Goal: Task Accomplishment & Management: Complete application form

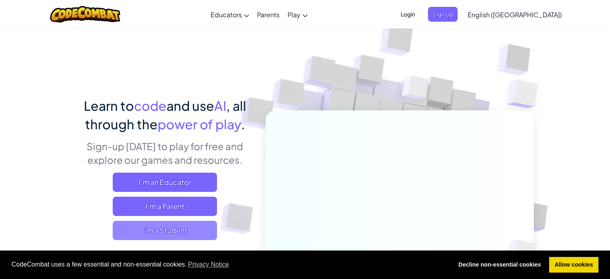
click at [191, 222] on span "I'm a Student" at bounding box center [165, 230] width 104 height 19
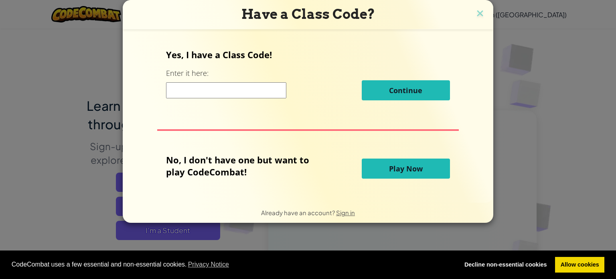
click at [234, 94] on input at bounding box center [226, 90] width 120 height 16
drag, startPoint x: 234, startPoint y: 94, endPoint x: 398, endPoint y: 156, distance: 175.0
click at [398, 156] on div "Yes, I have a Class Code! Enter it here: Continue No, I don't have one but want…" at bounding box center [308, 115] width 355 height 157
click at [400, 165] on span "Play Now" at bounding box center [406, 169] width 34 height 10
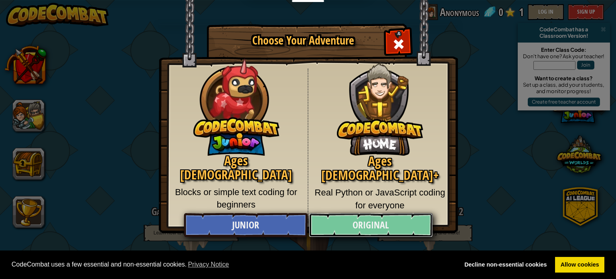
click at [398, 219] on link "Original" at bounding box center [371, 225] width 124 height 24
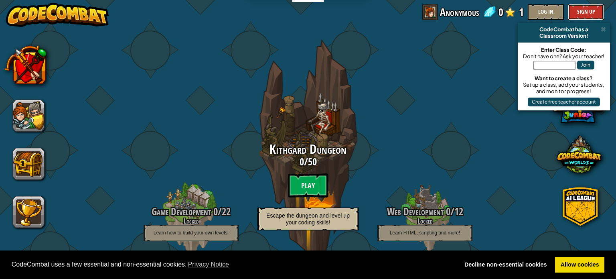
click at [587, 13] on button "Sign Up" at bounding box center [586, 12] width 36 height 16
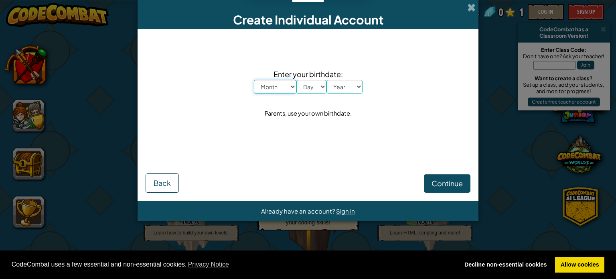
click at [266, 88] on select "Month January February March April May June July August September October Novem…" at bounding box center [275, 87] width 43 height 14
select select "11"
click at [254, 80] on select "Month January February March April May June July August September October Novem…" at bounding box center [275, 87] width 43 height 14
click at [311, 74] on span "Enter your birthdate:" at bounding box center [308, 74] width 109 height 12
click at [316, 86] on select "Day 1 2 3 4 5 6 7 8 9 10 11 12 13 14 15 16 17 18 19 20 21 22 23 24 25 26 27 28 …" at bounding box center [311, 87] width 30 height 14
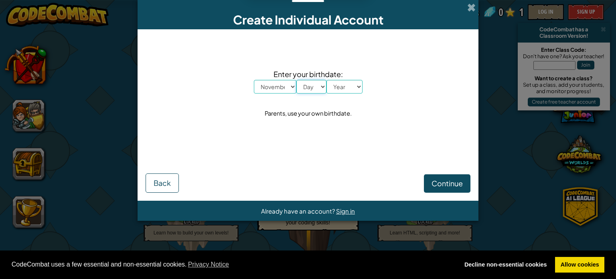
select select "2"
click at [296, 80] on select "Day 1 2 3 4 5 6 7 8 9 10 11 12 13 14 15 16 17 18 19 20 21 22 23 24 25 26 27 28 …" at bounding box center [311, 87] width 30 height 14
click at [341, 92] on select "Year 2025 2024 2023 2022 2021 2020 2019 2018 2017 2016 2015 2014 2013 2012 2011…" at bounding box center [345, 87] width 36 height 14
select select "2006"
click at [327, 80] on select "Year 2025 2024 2023 2022 2021 2020 2019 2018 2017 2016 2015 2014 2013 2012 2011…" at bounding box center [345, 87] width 36 height 14
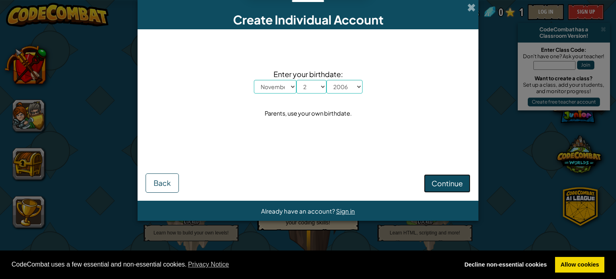
click at [432, 183] on span "Continue" at bounding box center [447, 183] width 31 height 9
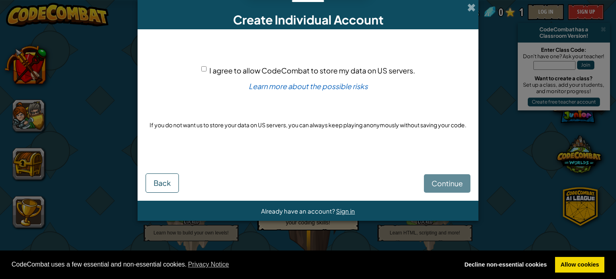
click at [269, 66] on span "I agree to allow CodeCombat to store my data on US servers." at bounding box center [312, 70] width 206 height 9
click at [207, 66] on input "I agree to allow CodeCombat to store my data on US servers." at bounding box center [203, 68] width 5 height 5
checkbox input "true"
click at [437, 179] on span "Continue" at bounding box center [447, 183] width 31 height 9
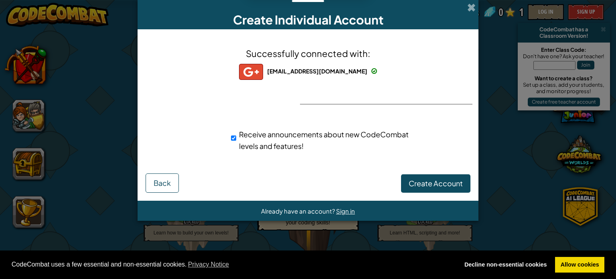
click at [248, 139] on div "Receive announcements about new CodeCombat levels and features!" at bounding box center [322, 139] width 182 height 23
click at [238, 140] on div "Receive announcements about new CodeCombat levels and features!" at bounding box center [322, 139] width 182 height 23
click at [235, 140] on input "Receive announcements about new CodeCombat levels and features!" at bounding box center [233, 138] width 5 height 16
checkbox input "false"
click at [428, 185] on span "Create Account" at bounding box center [436, 183] width 54 height 9
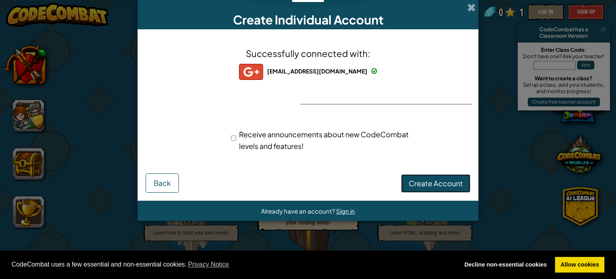
click at [432, 181] on button "Create Account" at bounding box center [435, 183] width 69 height 18
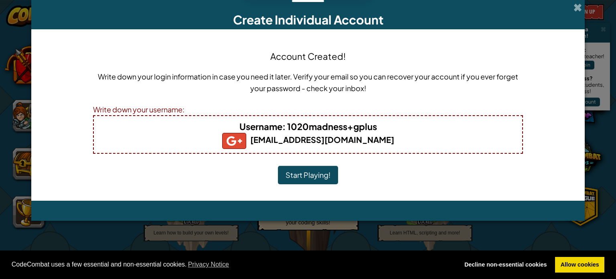
click at [346, 124] on b "Username : 1020madness+gplus" at bounding box center [309, 126] width 138 height 11
drag, startPoint x: 363, startPoint y: 125, endPoint x: 420, endPoint y: 119, distance: 57.2
click at [420, 119] on div "Username : 1020madness+gplus 1020madness@gmail.com" at bounding box center [308, 134] width 430 height 39
click at [420, 120] on h4 "Username : 1020madness+gplus" at bounding box center [308, 126] width 412 height 13
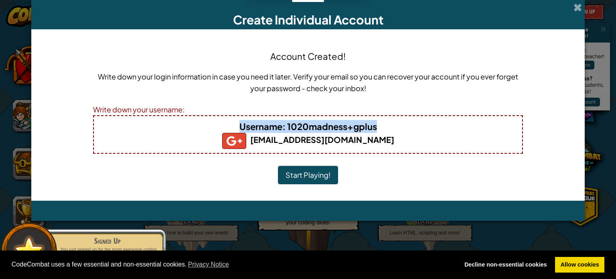
drag, startPoint x: 389, startPoint y: 125, endPoint x: 233, endPoint y: 125, distance: 156.1
click at [233, 125] on h4 "Username : 1020madness+gplus" at bounding box center [308, 126] width 412 height 13
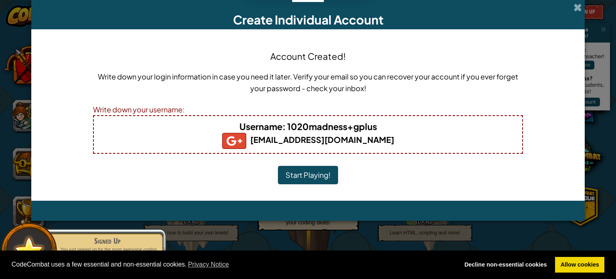
click at [193, 140] on h5 "1020madness@gmail.com" at bounding box center [308, 141] width 412 height 16
click at [223, 133] on h5 "1020madness@gmail.com" at bounding box center [308, 141] width 412 height 16
click at [246, 126] on span "Username" at bounding box center [261, 126] width 43 height 11
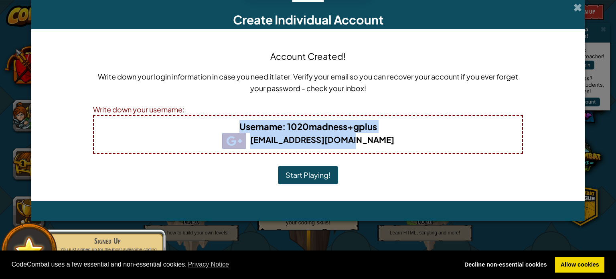
drag, startPoint x: 384, startPoint y: 145, endPoint x: 222, endPoint y: 127, distance: 162.7
click at [222, 127] on div "Username : 1020madness+gplus 1020madness@gmail.com" at bounding box center [308, 134] width 430 height 39
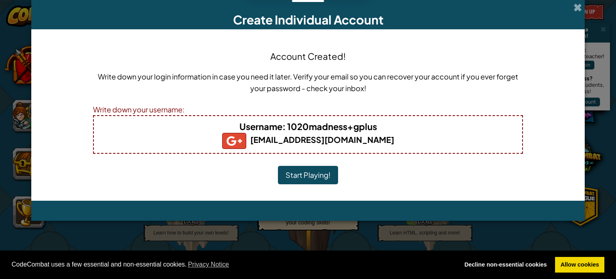
click at [378, 94] on div "Write down your login information in case you need it later. Verify your email …" at bounding box center [308, 85] width 430 height 29
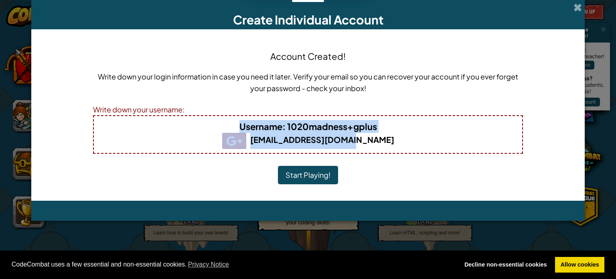
drag, startPoint x: 393, startPoint y: 144, endPoint x: 223, endPoint y: 125, distance: 170.4
click at [223, 125] on div "Username : 1020madness+gplus 1020madness@gmail.com" at bounding box center [308, 134] width 430 height 39
copy div "Username : 1020madness+gplus 1020madness@gmail.com"
click at [318, 175] on button "Start Playing!" at bounding box center [308, 175] width 60 height 18
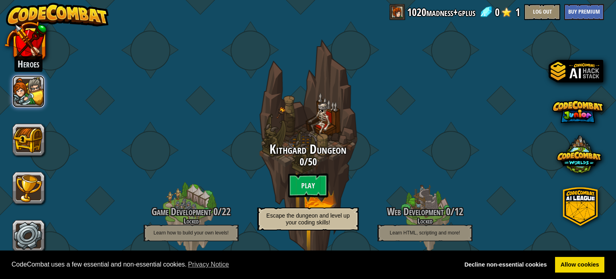
click at [30, 89] on button at bounding box center [28, 91] width 32 height 32
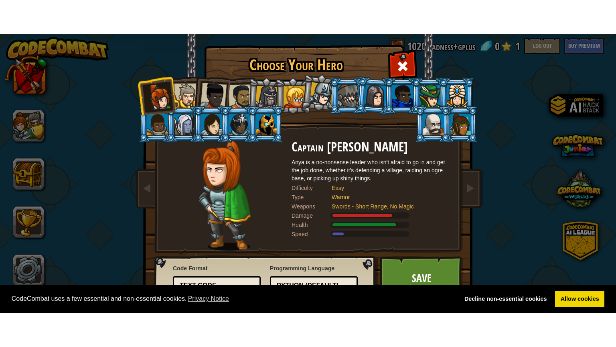
scroll to position [9, 0]
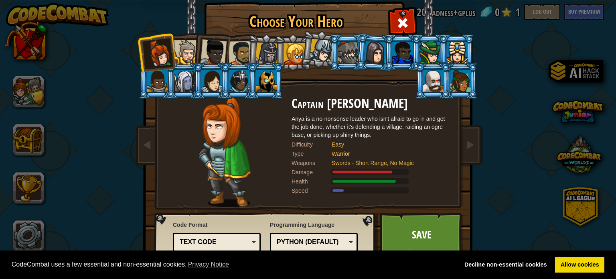
click at [191, 61] on li at bounding box center [210, 50] width 39 height 39
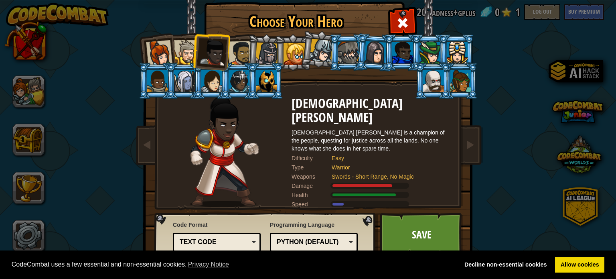
click at [200, 237] on div "Text code" at bounding box center [214, 241] width 69 height 9
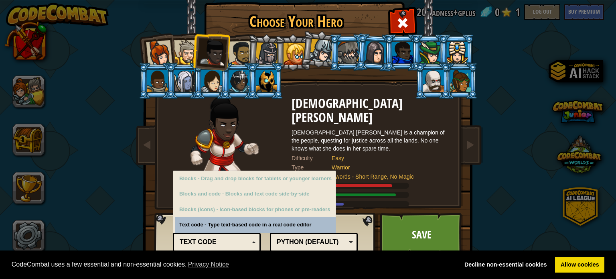
click at [316, 249] on div "Python (Default) JavaScript Lua C++ Java (Experimental) Python (Default)" at bounding box center [314, 242] width 88 height 19
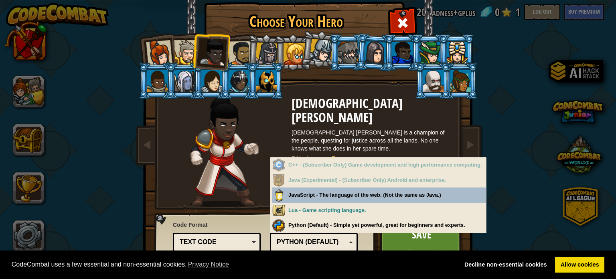
click at [167, 212] on img at bounding box center [309, 123] width 347 height 287
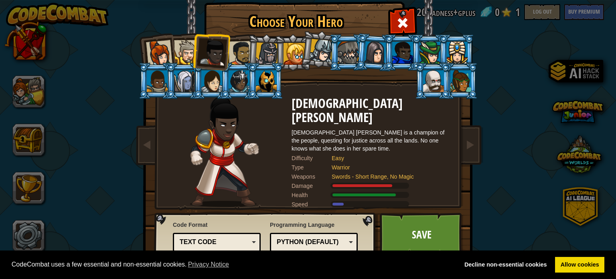
click at [161, 63] on li at bounding box center [156, 81] width 36 height 37
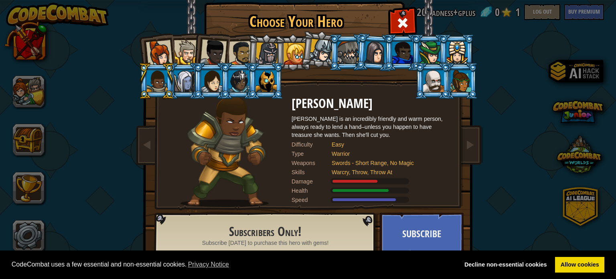
click at [160, 82] on div at bounding box center [157, 81] width 21 height 22
click at [162, 51] on div at bounding box center [159, 53] width 26 height 26
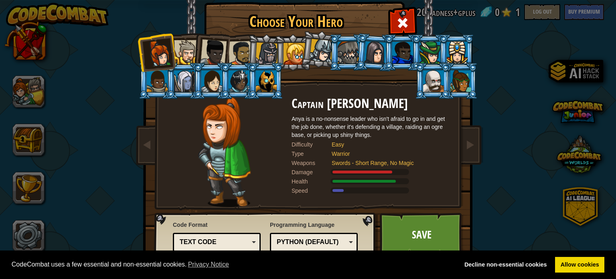
click at [187, 56] on div at bounding box center [186, 52] width 24 height 24
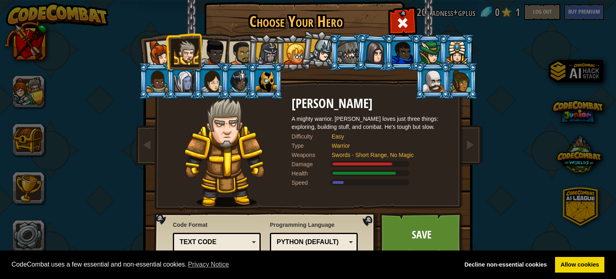
click at [220, 48] on div at bounding box center [213, 52] width 26 height 26
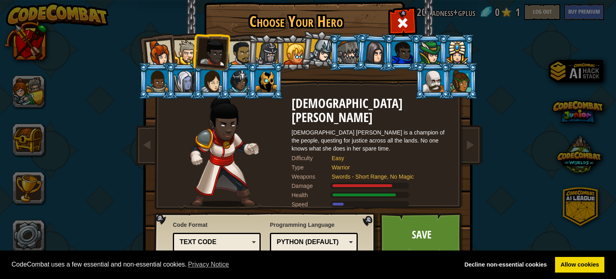
click at [237, 51] on div at bounding box center [241, 53] width 25 height 25
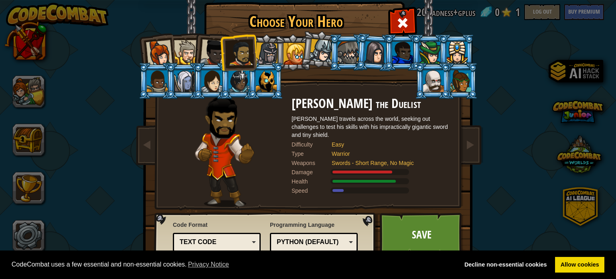
click at [259, 54] on div at bounding box center [267, 54] width 23 height 23
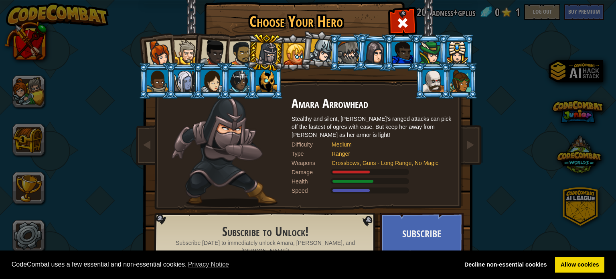
click at [289, 53] on div at bounding box center [295, 54] width 22 height 22
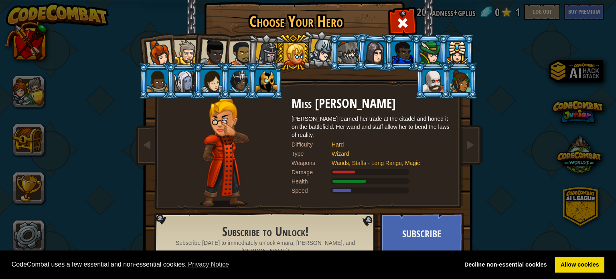
click at [338, 53] on div at bounding box center [348, 53] width 21 height 22
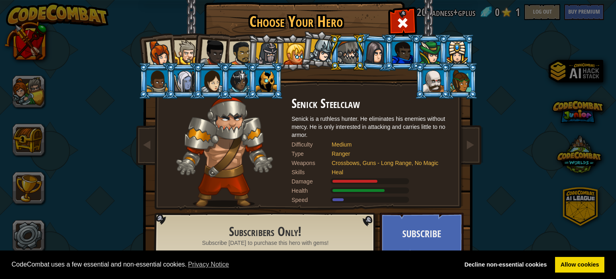
click at [369, 51] on div at bounding box center [375, 52] width 22 height 23
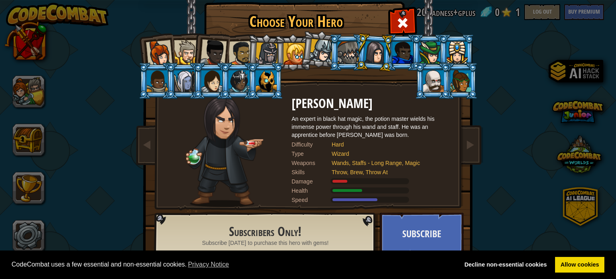
click at [416, 72] on li at bounding box center [433, 81] width 36 height 37
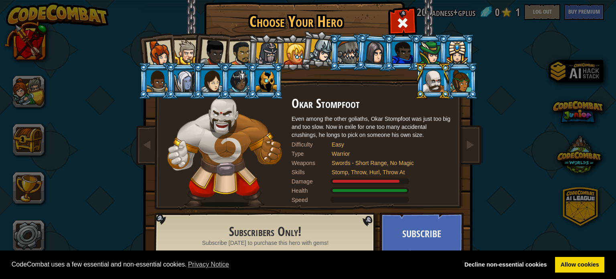
click at [451, 80] on div at bounding box center [461, 81] width 21 height 22
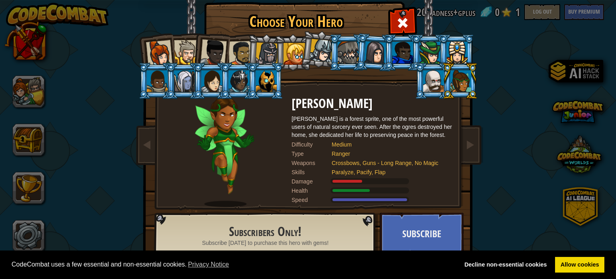
click at [463, 48] on div at bounding box center [457, 53] width 21 height 22
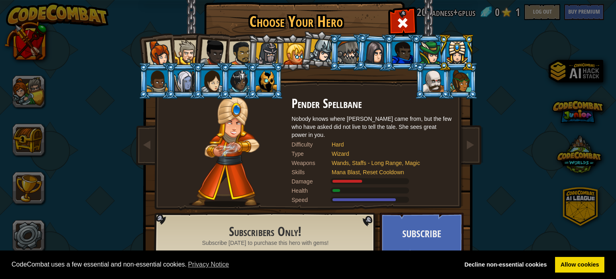
click at [425, 52] on div at bounding box center [430, 53] width 21 height 22
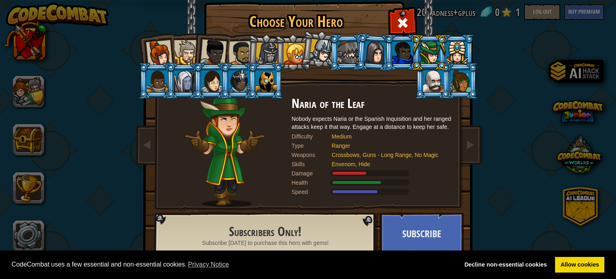
click at [152, 101] on img at bounding box center [309, 123] width 347 height 287
click at [157, 86] on div at bounding box center [157, 81] width 21 height 22
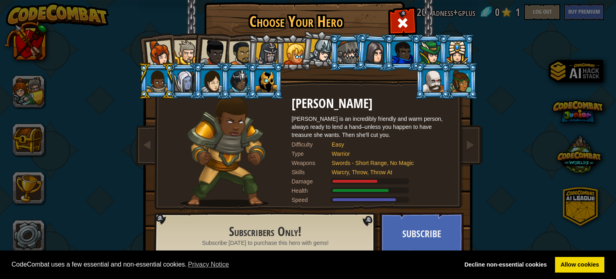
click at [170, 52] on li at bounding box center [156, 51] width 39 height 39
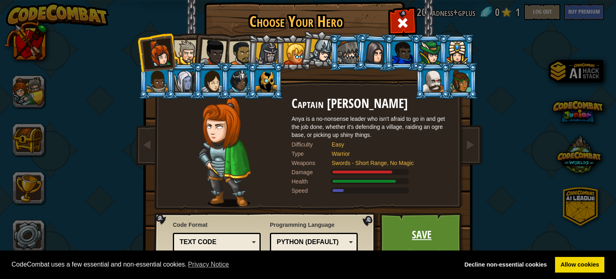
click at [407, 225] on link "Save" at bounding box center [422, 235] width 84 height 44
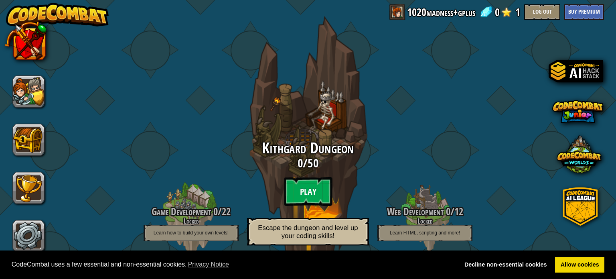
click at [313, 190] on btn "Play" at bounding box center [308, 191] width 48 height 29
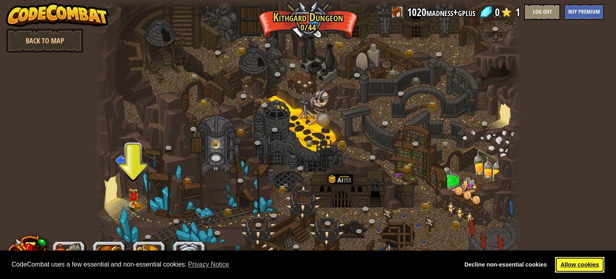
click at [591, 260] on link "Allow cookies" at bounding box center [579, 265] width 49 height 16
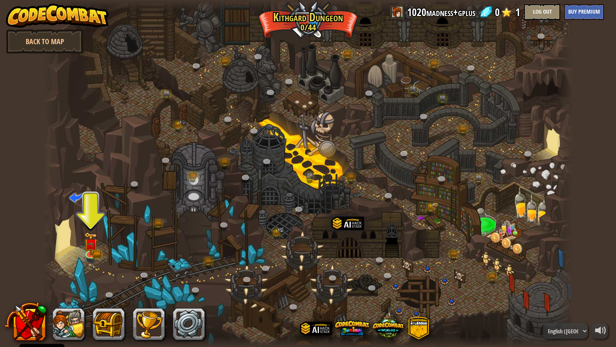
click at [79, 250] on div at bounding box center [308, 173] width 530 height 347
click at [94, 248] on img at bounding box center [91, 238] width 14 height 30
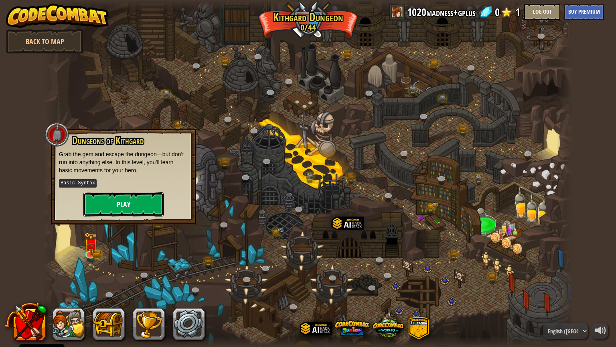
click at [125, 200] on button "Play" at bounding box center [123, 204] width 80 height 24
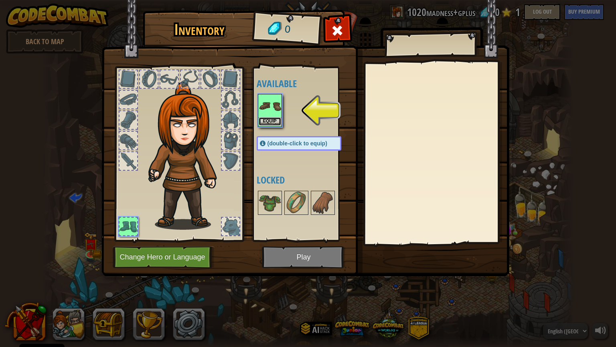
click at [273, 124] on button "Equip" at bounding box center [270, 121] width 22 height 8
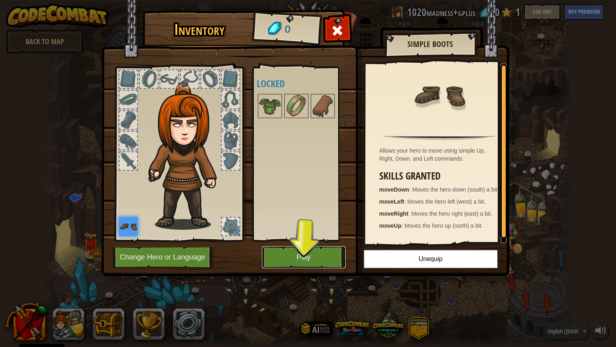
click at [308, 259] on button "Play" at bounding box center [304, 257] width 84 height 22
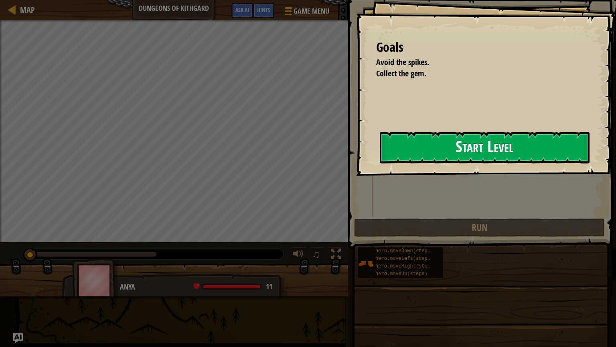
click at [418, 149] on button "Start Level" at bounding box center [485, 148] width 210 height 32
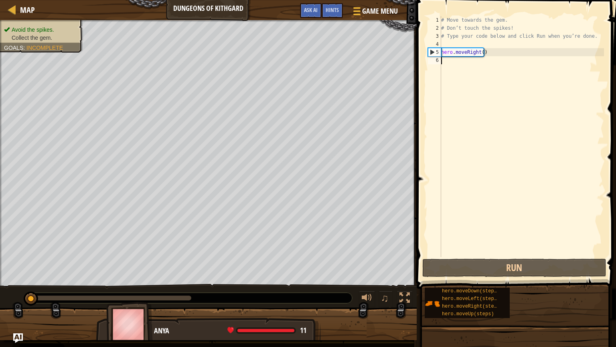
click at [507, 103] on div "# Move towards the gem. # Don’t touch the spikes! # Type your code below and cl…" at bounding box center [522, 144] width 164 height 257
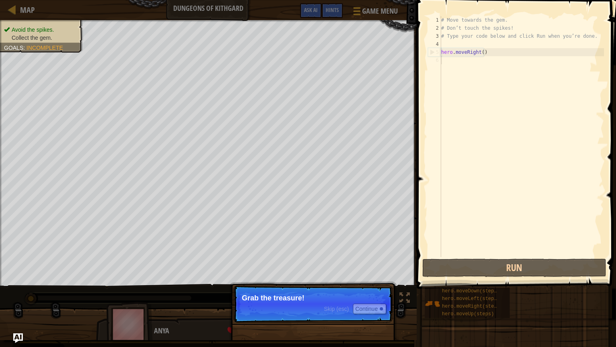
click at [286, 278] on p "Skip (esc) Continue Grab the treasure!" at bounding box center [312, 303] width 159 height 37
click at [369, 278] on button "Continue" at bounding box center [369, 308] width 33 height 10
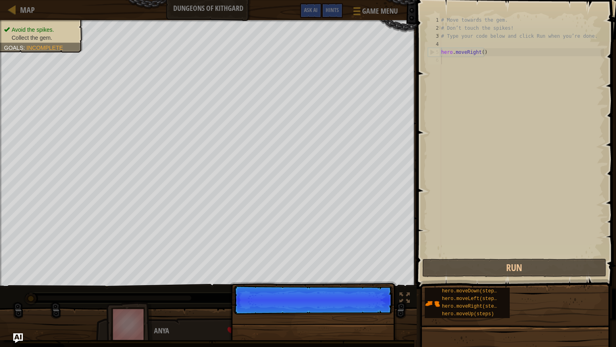
scroll to position [4, 0]
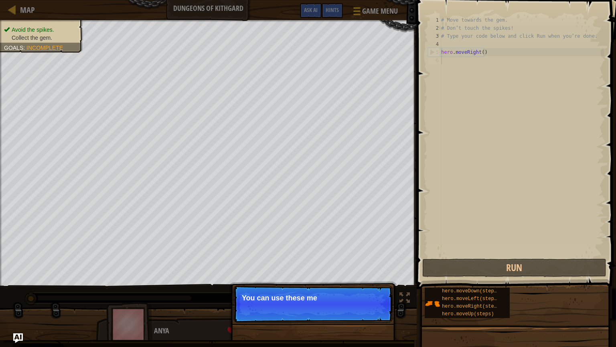
click at [367, 278] on p "Skip (esc) Continue You can use these me" at bounding box center [312, 303] width 159 height 37
click at [367, 278] on button "Continue" at bounding box center [369, 308] width 33 height 10
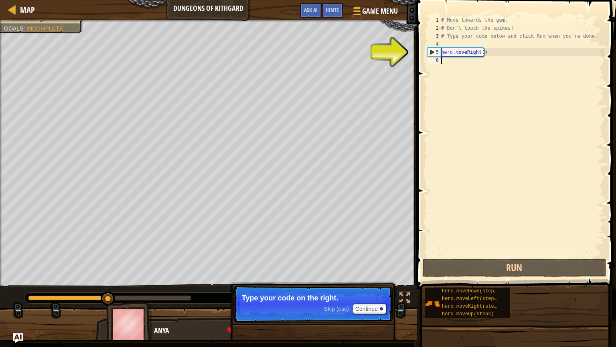
click at [499, 69] on div "# Move towards the gem. # Don’t touch the spikes! # Type your code below and cl…" at bounding box center [522, 144] width 164 height 257
click at [473, 64] on div "# Move towards the gem. # Don’t touch the spikes! # Type your code below and cl…" at bounding box center [522, 144] width 164 height 257
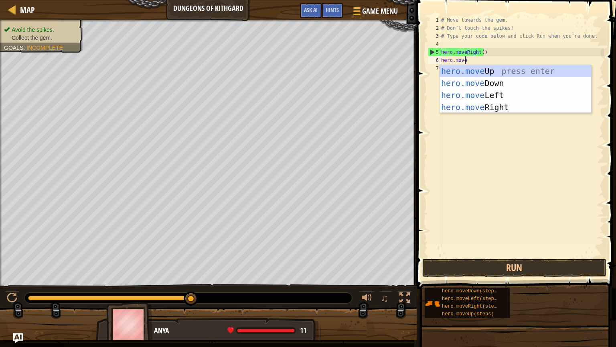
type textarea "hero.moveD"
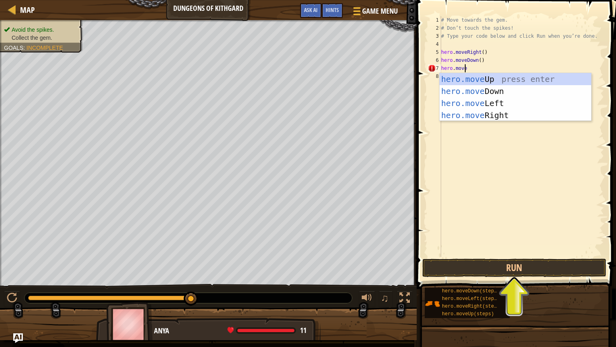
type textarea "hero.moveri"
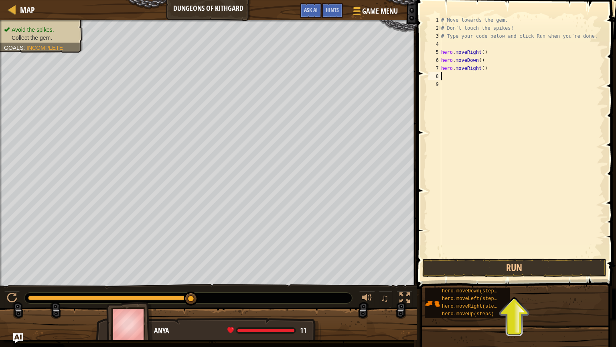
click at [523, 251] on div "# Move towards the gem. # Don’t touch the spikes! # Type your code below and cl…" at bounding box center [522, 144] width 164 height 257
click at [532, 267] on button "Run" at bounding box center [514, 267] width 184 height 18
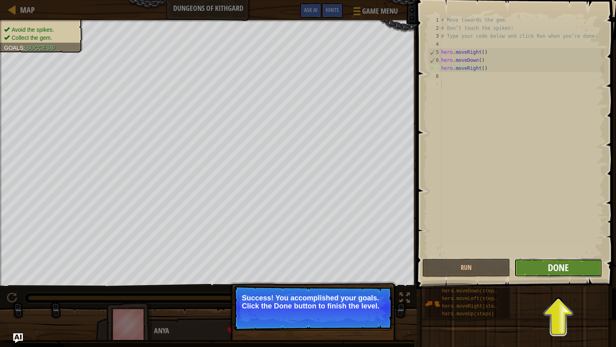
click at [553, 270] on span "Done" at bounding box center [558, 267] width 21 height 13
